Goal: Information Seeking & Learning: Learn about a topic

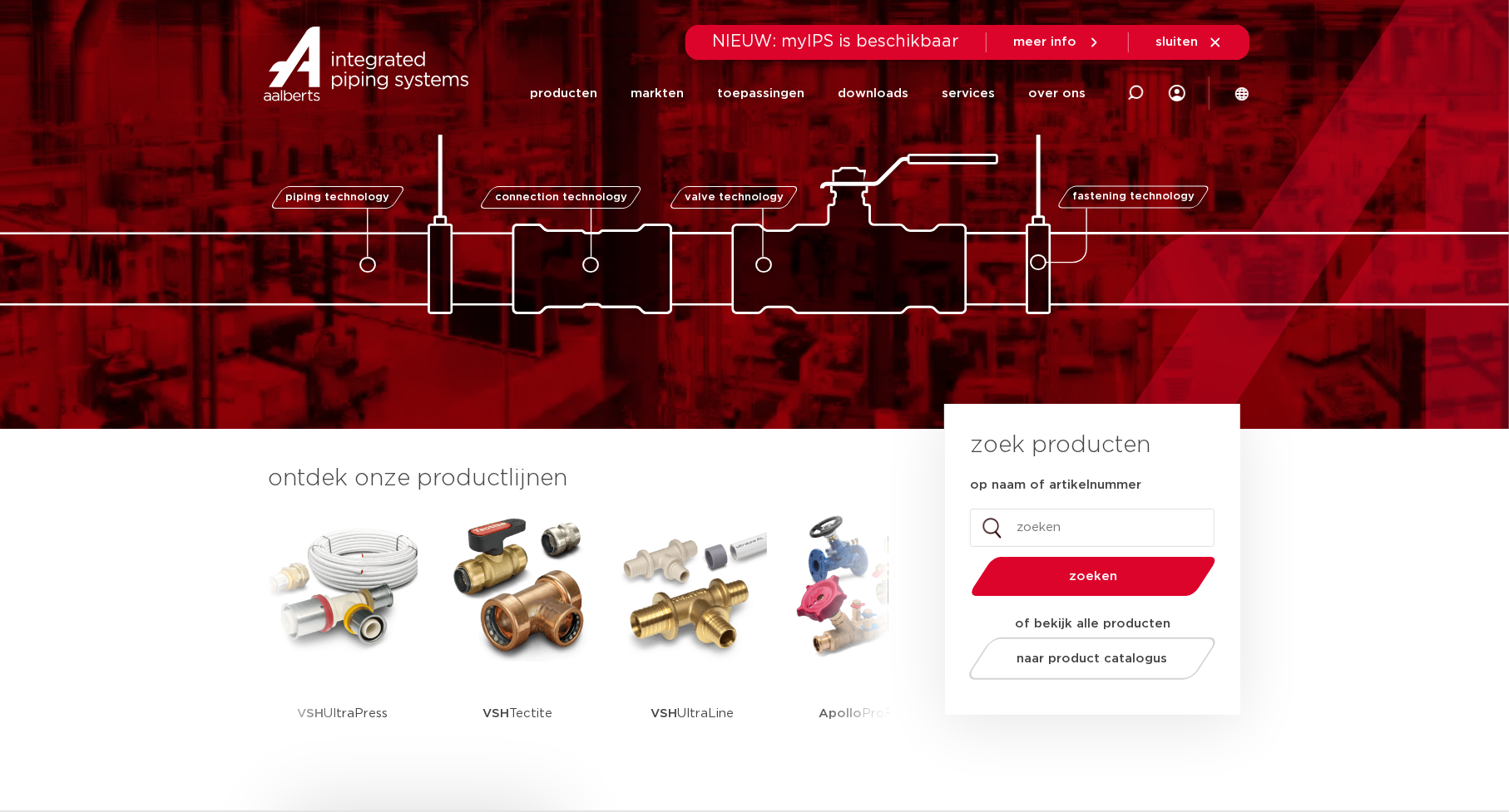
scroll to position [83, 0]
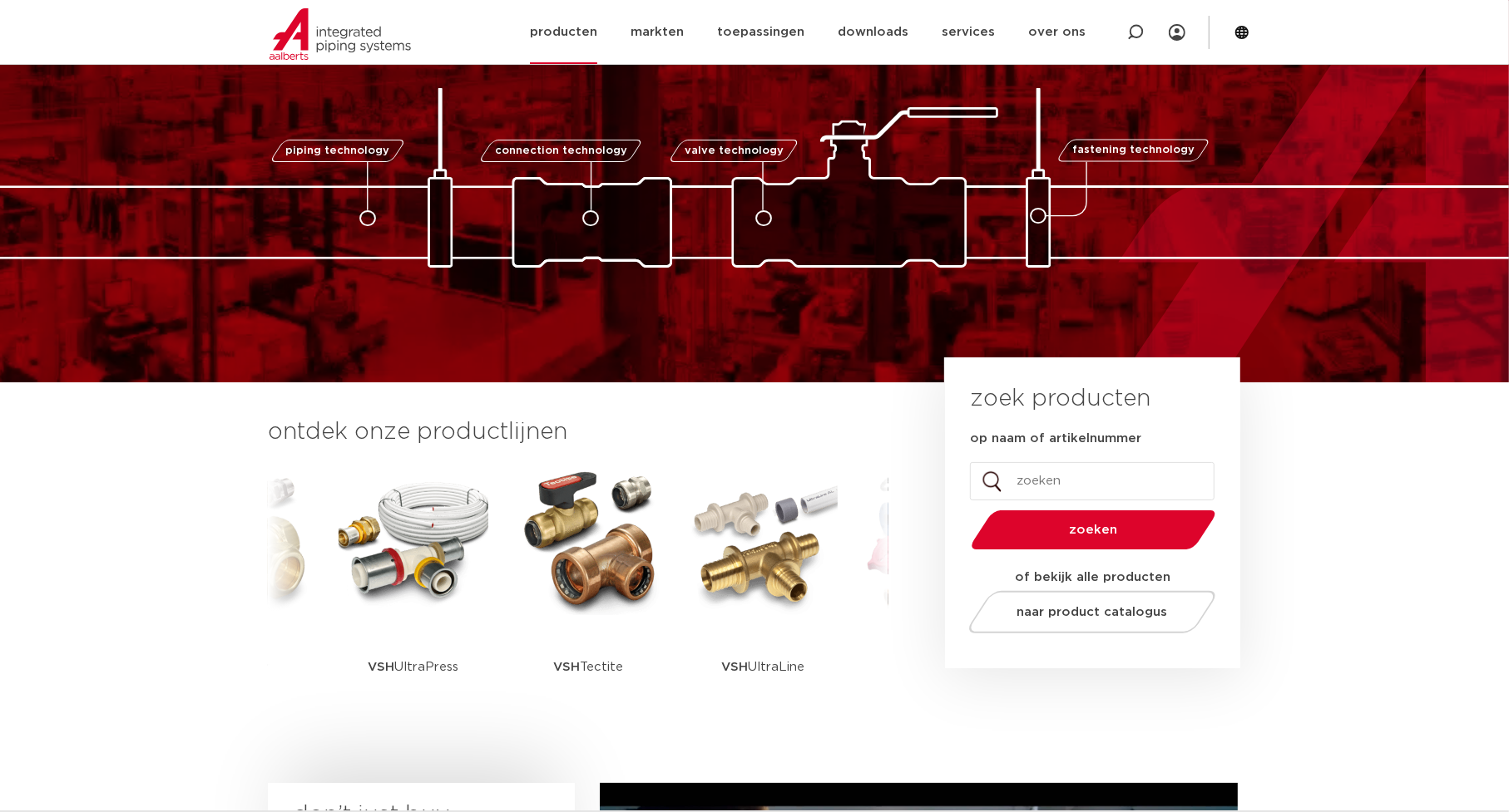
click at [594, 30] on link "producten" at bounding box center [564, 32] width 68 height 64
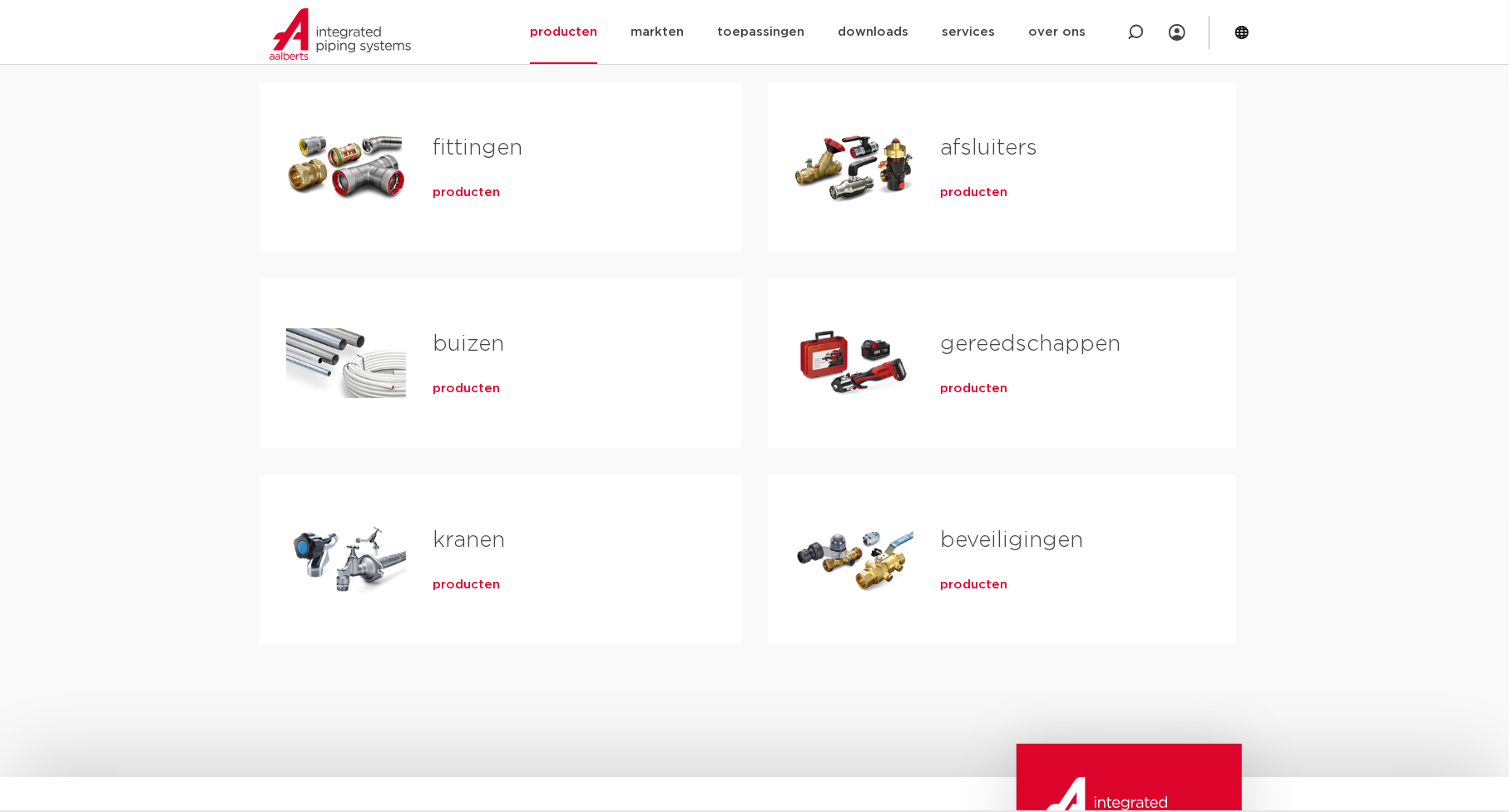
scroll to position [250, 0]
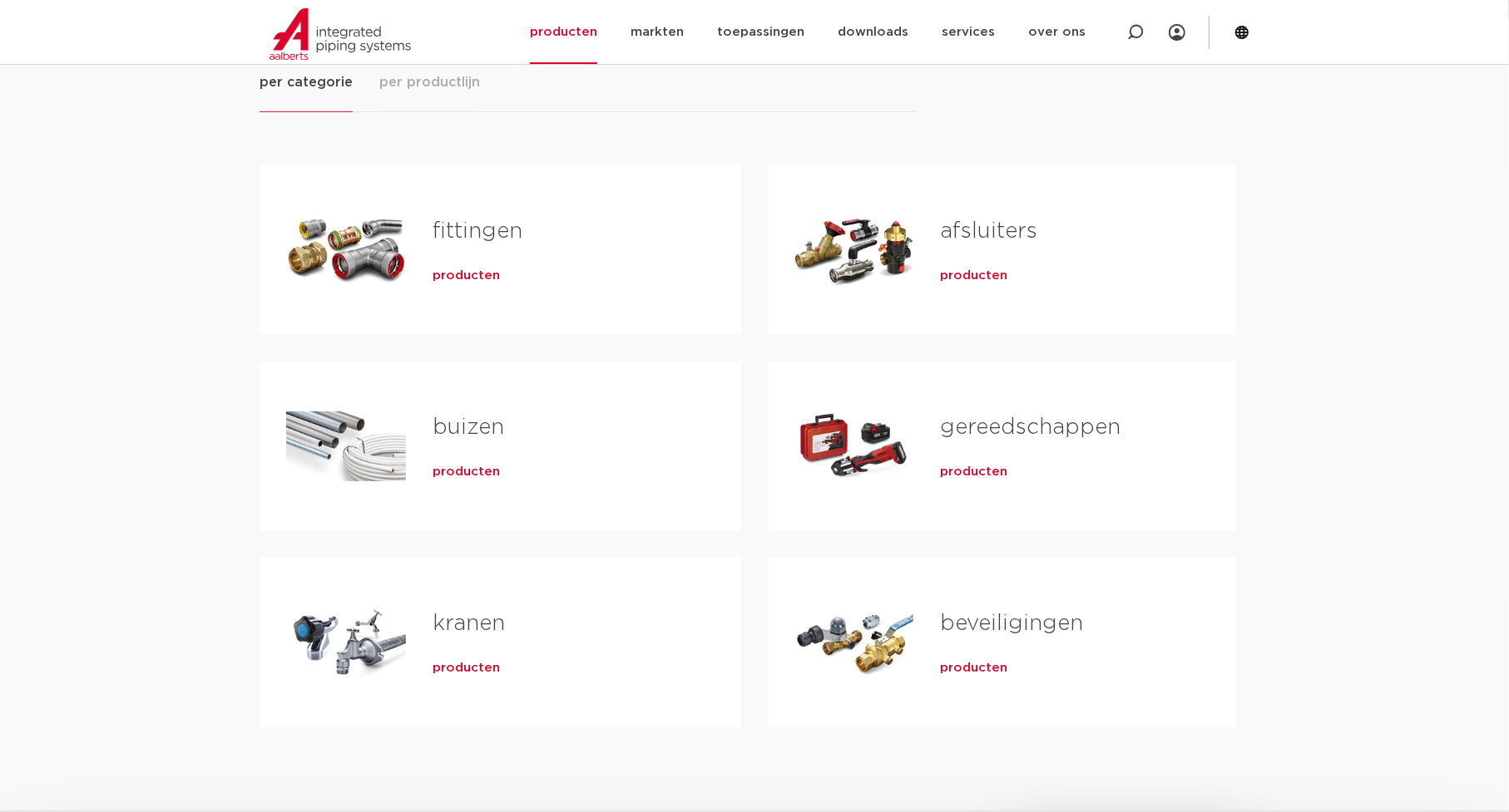
click at [480, 230] on link "fittingen" at bounding box center [477, 232] width 90 height 22
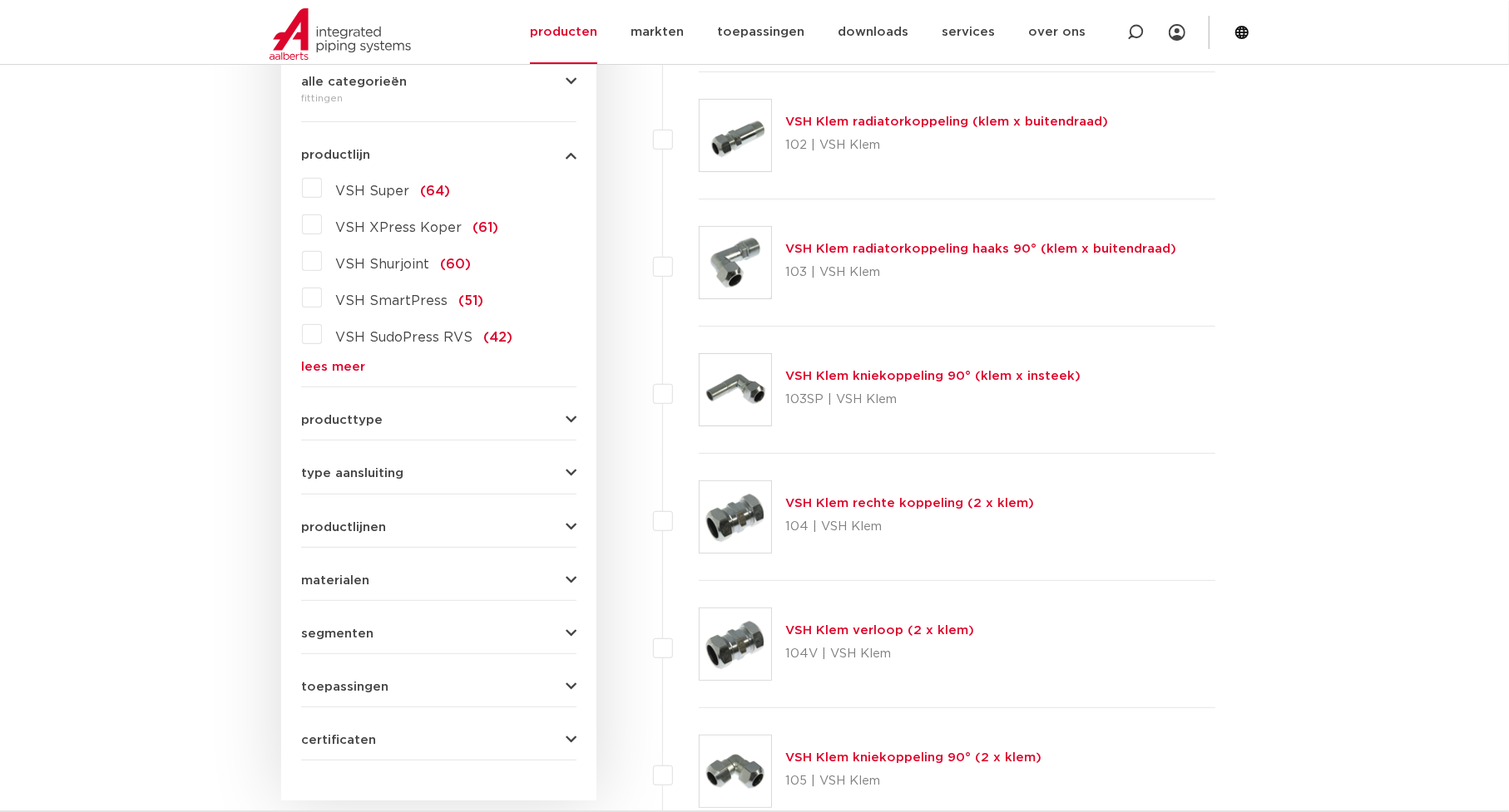
scroll to position [416, 0]
click at [572, 469] on icon "button" at bounding box center [570, 473] width 11 height 13
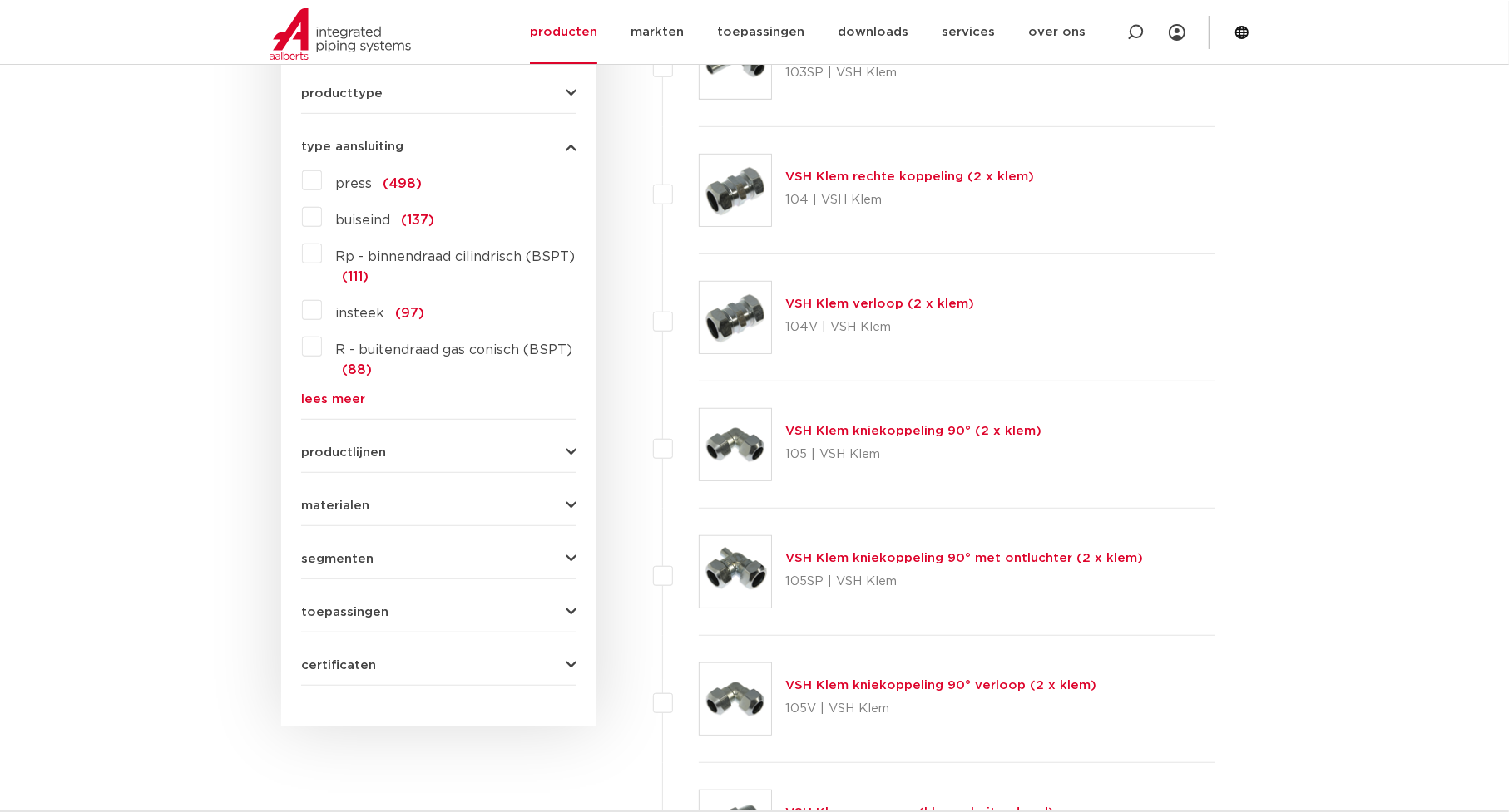
scroll to position [749, 0]
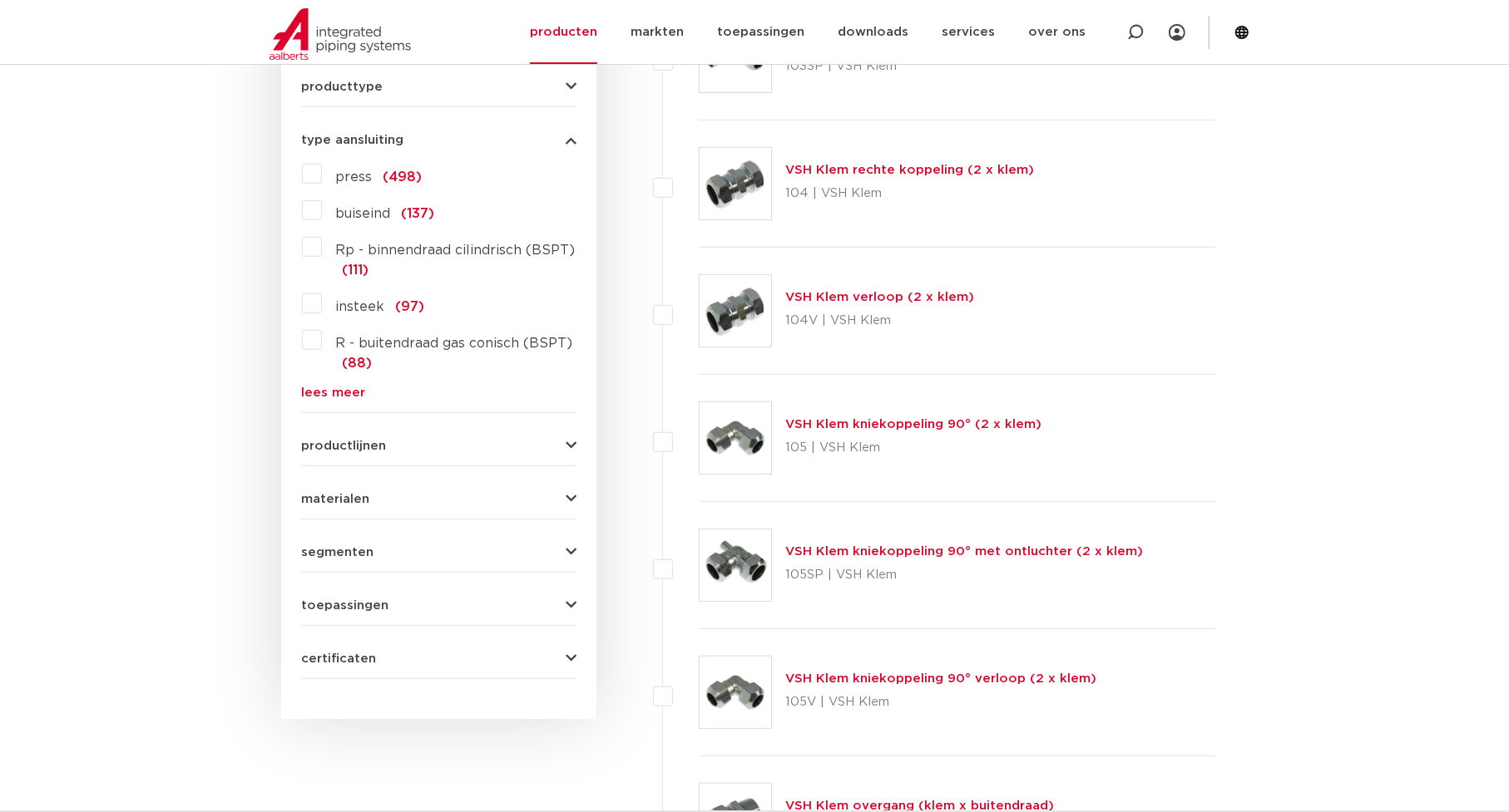
click at [487, 497] on button "materialen" at bounding box center [438, 499] width 275 height 13
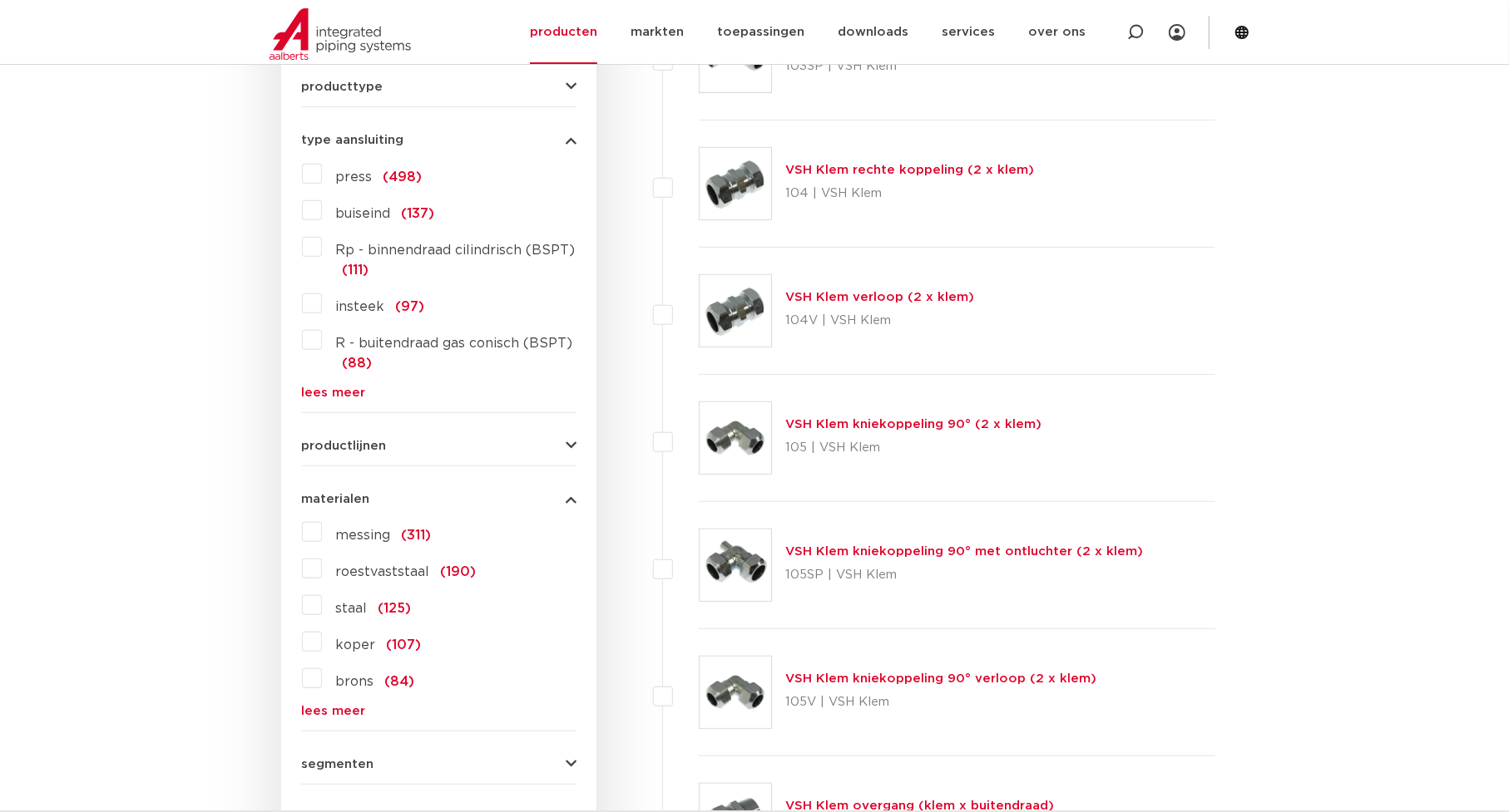
drag, startPoint x: 311, startPoint y: 639, endPoint x: 318, endPoint y: 632, distance: 9.9
click at [322, 639] on label "koper (107)" at bounding box center [371, 641] width 99 height 26
click at [0, 0] on input "koper (107)" at bounding box center [0, 0] width 0 height 0
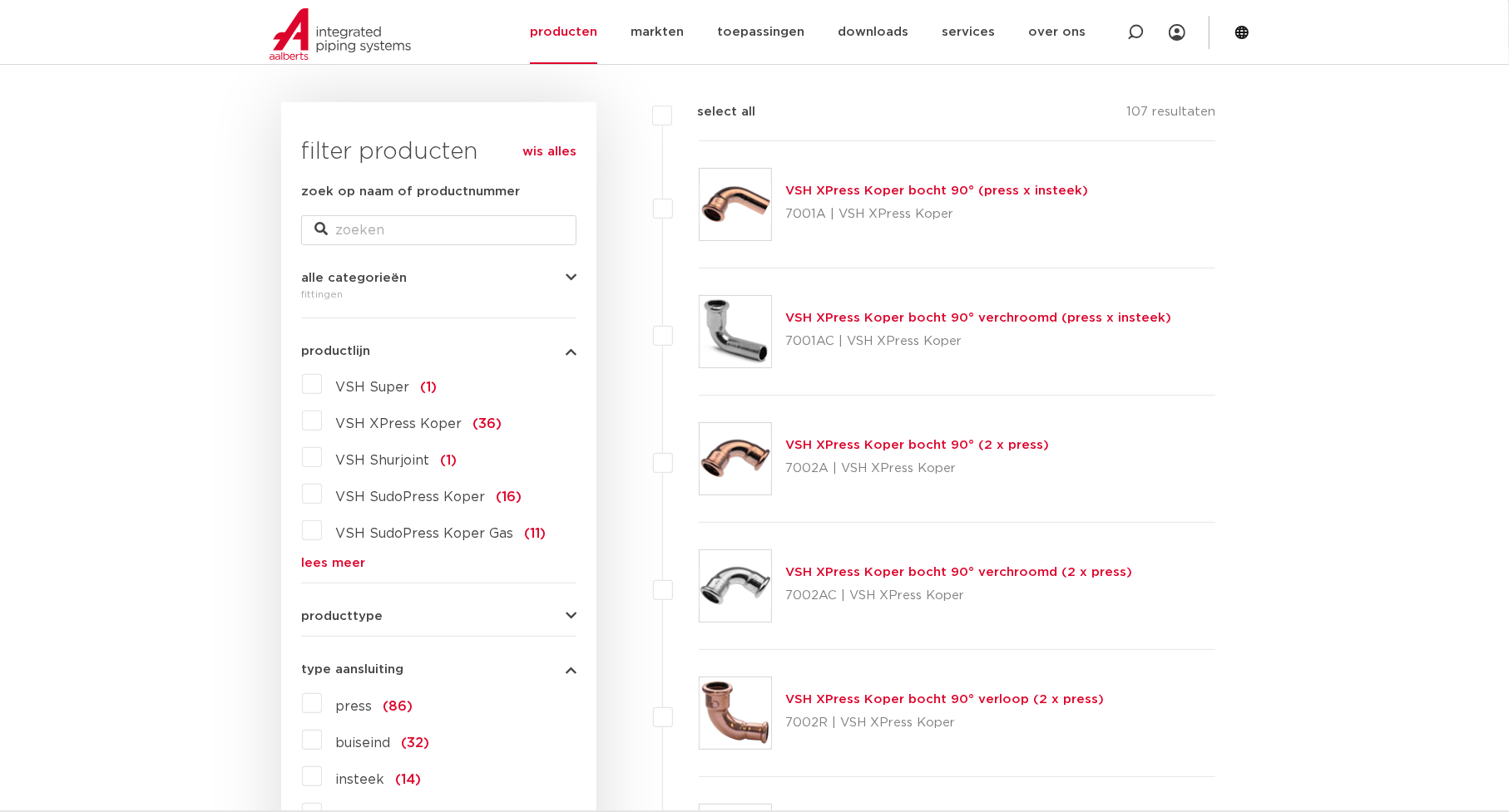
scroll to position [167, 0]
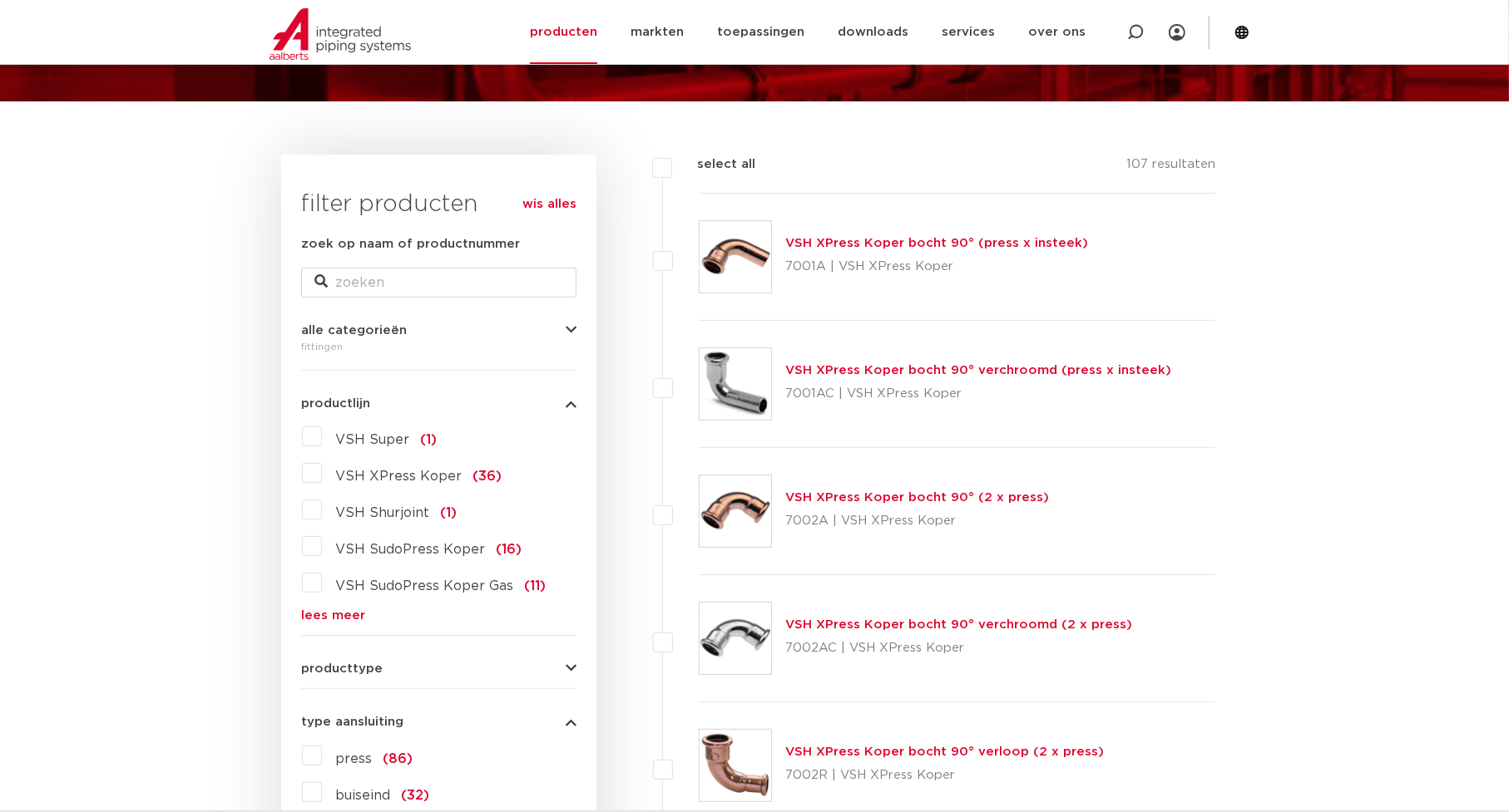
click at [720, 258] on img at bounding box center [735, 256] width 72 height 72
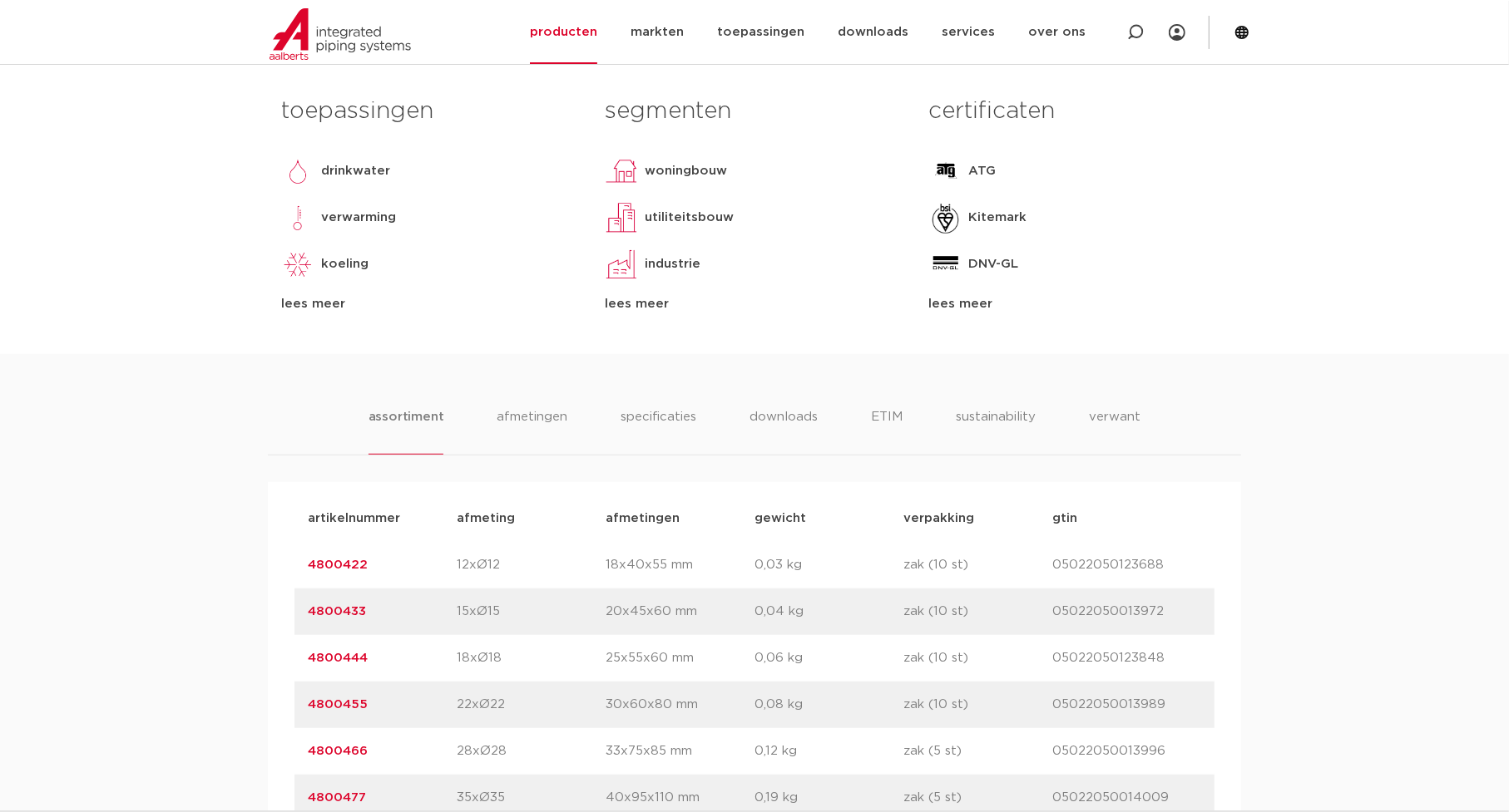
scroll to position [749, 0]
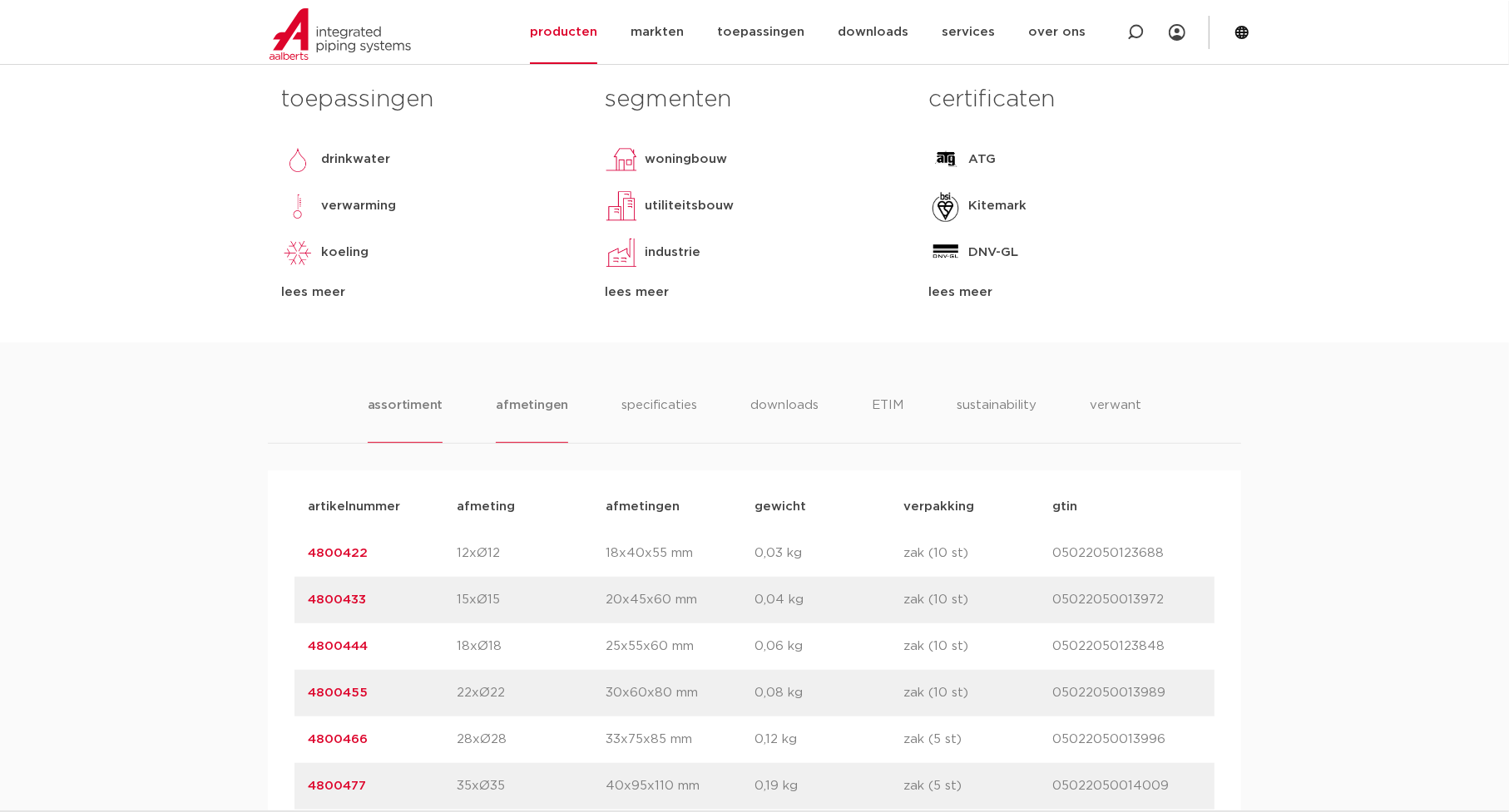
drag, startPoint x: 531, startPoint y: 407, endPoint x: 541, endPoint y: 398, distance: 13.5
click at [532, 405] on li "afmetingen" at bounding box center [532, 420] width 73 height 47
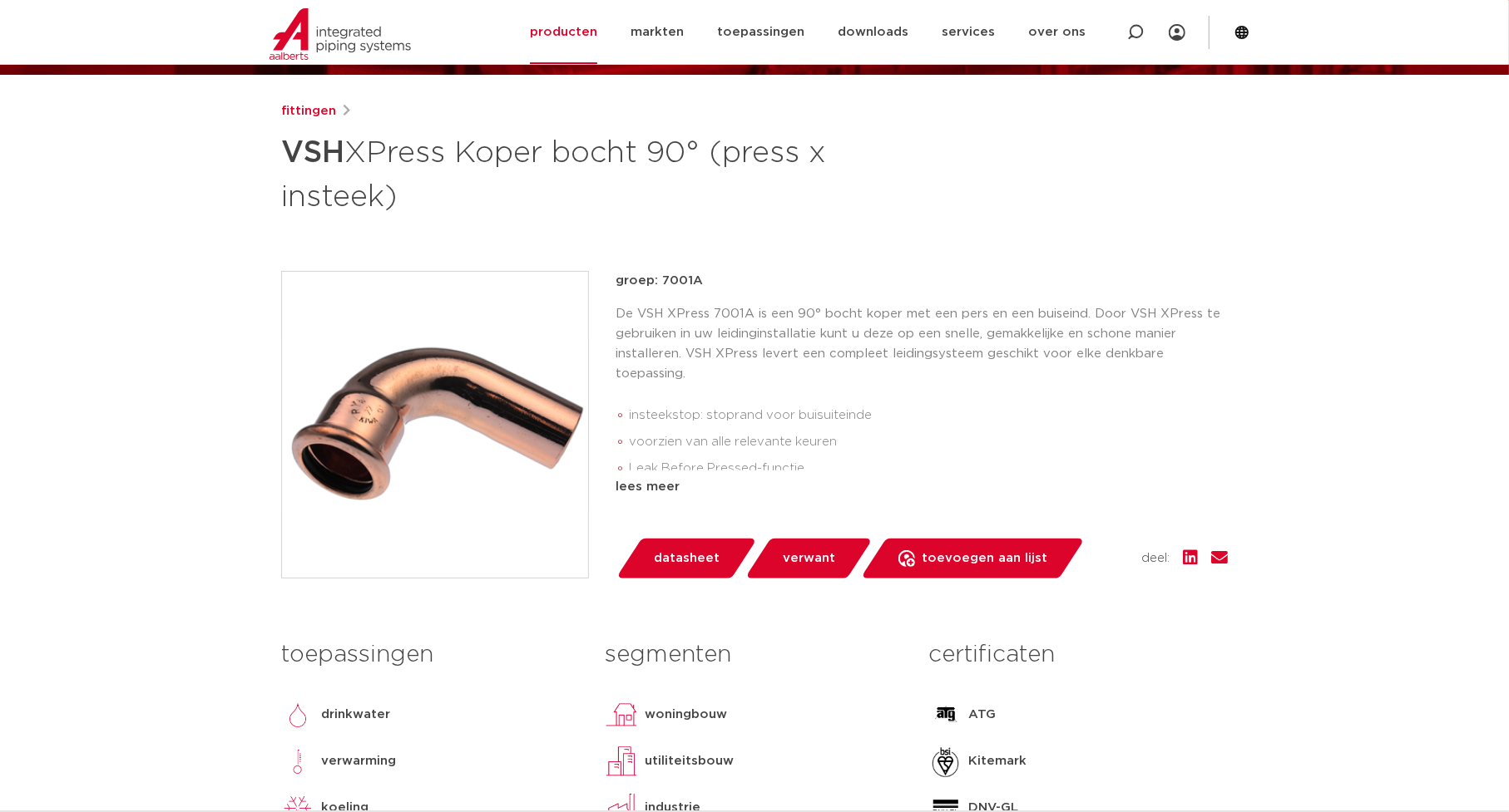
scroll to position [167, 0]
